Goal: Navigation & Orientation: Go to known website

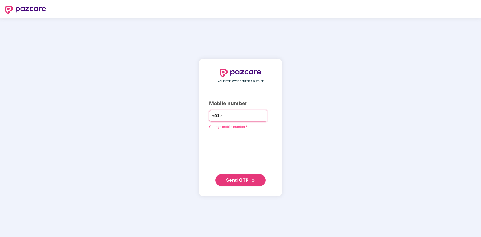
click at [226, 115] on input "number" at bounding box center [244, 116] width 41 height 8
type input "**********"
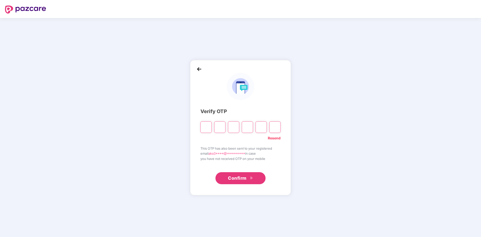
type input "*"
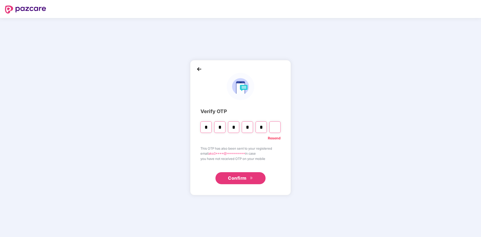
type input "*"
